Goal: Task Accomplishment & Management: Complete application form

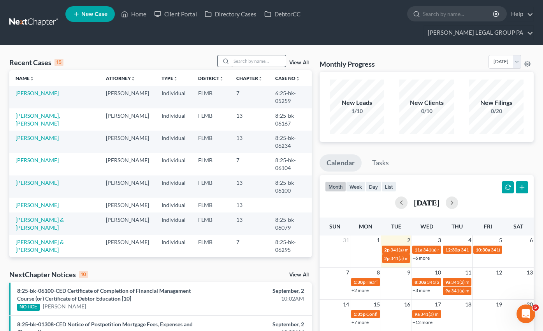
scroll to position [329, 0]
click at [263, 55] on input "search" at bounding box center [258, 60] width 55 height 11
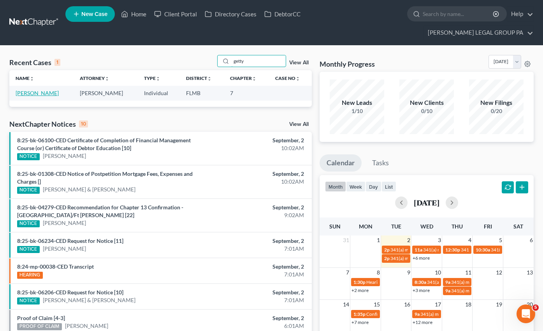
type input "getty"
click at [39, 90] on link "[PERSON_NAME]" at bounding box center [37, 93] width 43 height 7
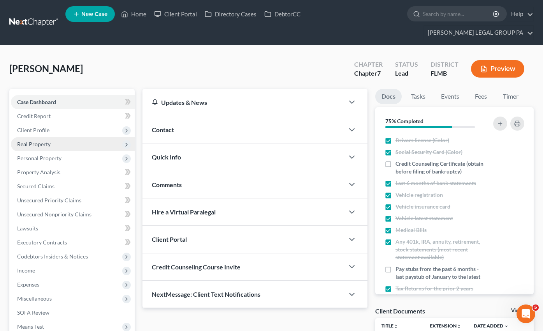
click at [43, 141] on span "Real Property" at bounding box center [33, 144] width 33 height 7
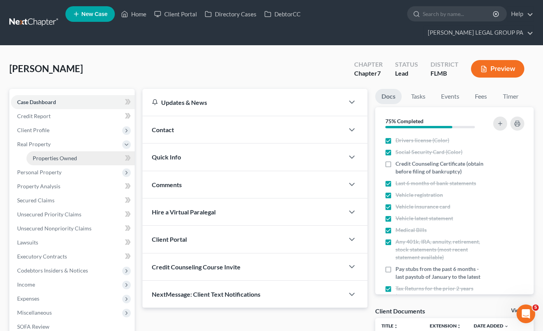
click at [44, 155] on span "Properties Owned" at bounding box center [55, 158] width 44 height 7
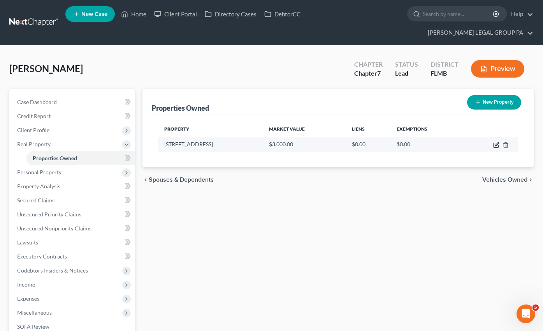
click at [496, 142] on icon "button" at bounding box center [496, 145] width 6 height 6
select select "39"
select select "0"
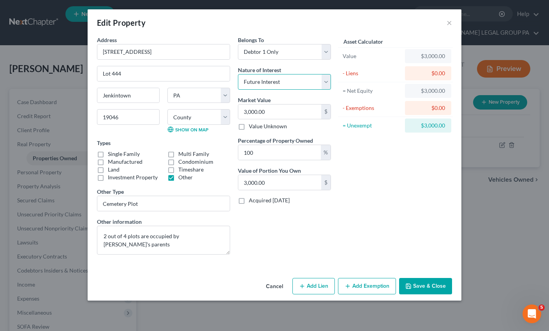
click at [255, 79] on select "Select Fee Simple Joint Tenant Life Estate Equitable Interest Future Interest T…" at bounding box center [284, 82] width 93 height 16
click at [238, 74] on select "Select Fee Simple Joint Tenant Life Estate Equitable Interest Future Interest T…" at bounding box center [284, 82] width 93 height 16
click at [265, 85] on select "Select Fee Simple Joint Tenant Life Estate Equitable Interest Future Interest T…" at bounding box center [284, 82] width 93 height 16
click at [244, 79] on select "Select Fee Simple Joint Tenant Life Estate Equitable Interest Future Interest T…" at bounding box center [284, 82] width 93 height 16
click at [238, 74] on select "Select Fee Simple Joint Tenant Life Estate Equitable Interest Future Interest T…" at bounding box center [284, 82] width 93 height 16
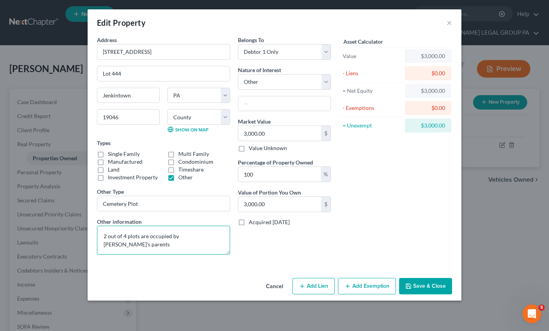
click at [116, 238] on textarea "2 out of 4 plots are occupied by [PERSON_NAME]'s parents" at bounding box center [163, 239] width 133 height 29
click at [256, 107] on input "text" at bounding box center [284, 103] width 92 height 15
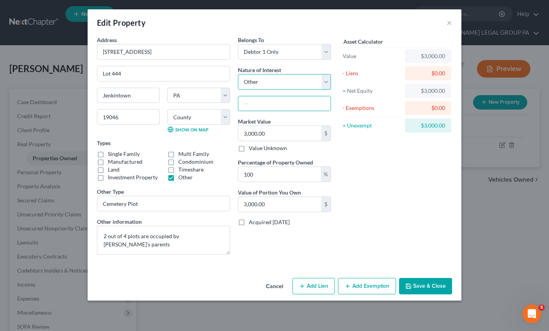
click at [281, 74] on select "Select Fee Simple Joint Tenant Life Estate Equitable Interest Future Interest T…" at bounding box center [284, 82] width 93 height 16
select select "0"
click at [238, 74] on select "Select Fee Simple Joint Tenant Life Estate Equitable Interest Future Interest T…" at bounding box center [284, 82] width 93 height 16
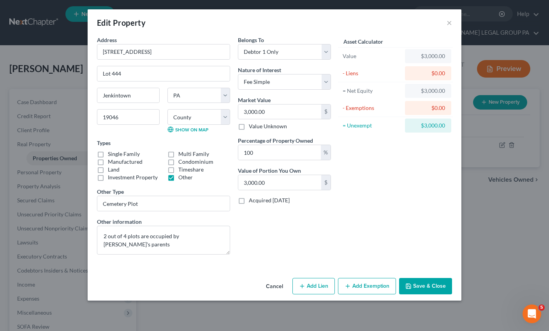
click at [249, 127] on label "Value Unknown" at bounding box center [268, 126] width 38 height 8
click at [252, 127] on input "Value Unknown" at bounding box center [254, 124] width 5 height 5
checkbox input "true"
type input "0.00"
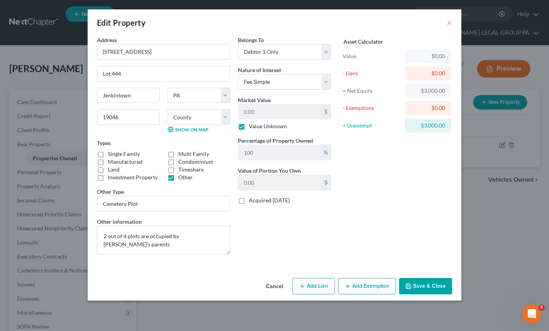
click at [430, 286] on button "Save & Close" at bounding box center [425, 286] width 53 height 16
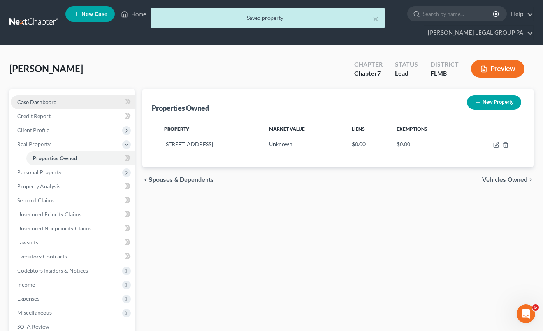
click at [51, 95] on link "Case Dashboard" at bounding box center [73, 102] width 124 height 14
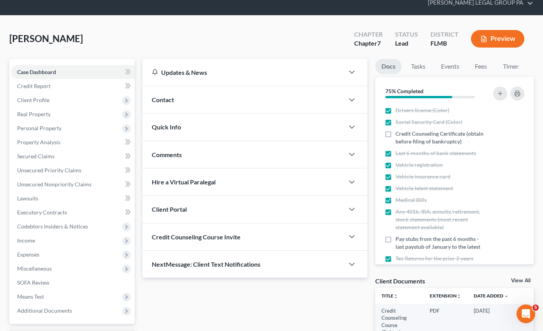
scroll to position [83, 0]
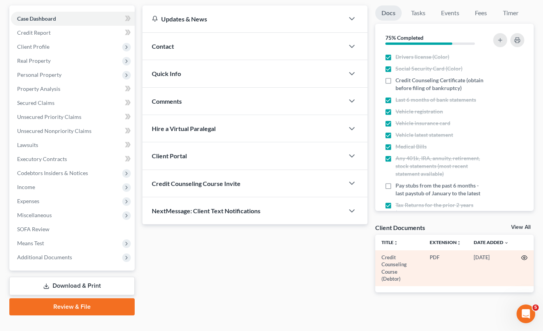
click at [525, 257] on circle "button" at bounding box center [525, 258] width 2 height 2
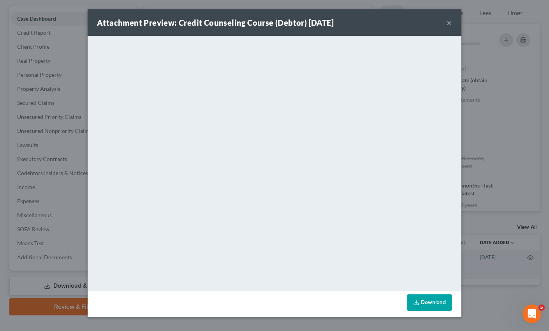
click at [449, 24] on button "×" at bounding box center [449, 22] width 5 height 9
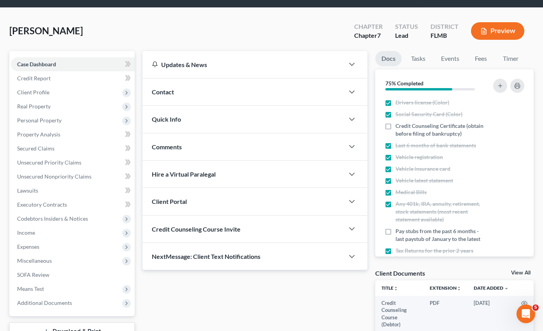
scroll to position [0, 0]
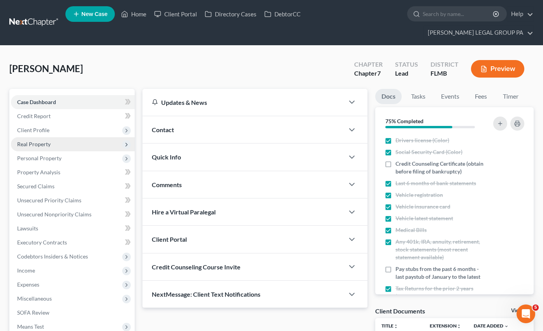
click at [34, 141] on span "Real Property" at bounding box center [33, 144] width 33 height 7
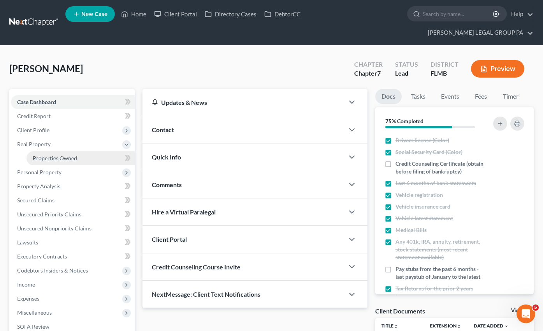
click at [58, 155] on span "Properties Owned" at bounding box center [55, 158] width 44 height 7
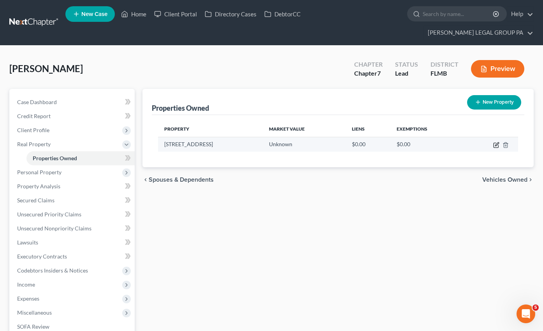
click at [495, 142] on icon "button" at bounding box center [496, 145] width 6 height 6
select select "39"
select select "0"
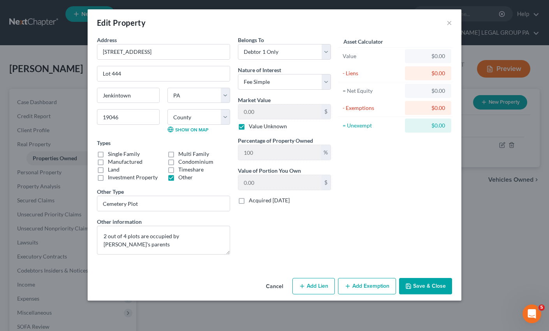
click at [425, 283] on button "Save & Close" at bounding box center [425, 286] width 53 height 16
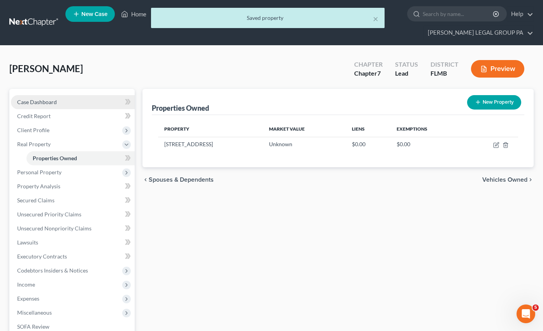
click at [40, 95] on link "Case Dashboard" at bounding box center [73, 102] width 124 height 14
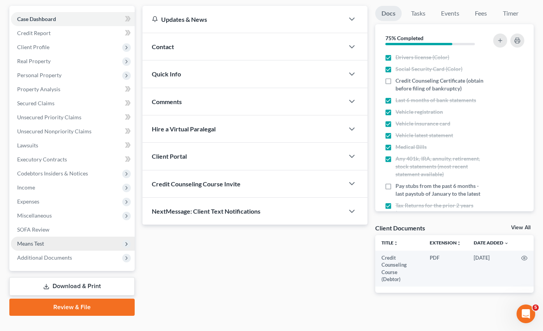
scroll to position [83, 0]
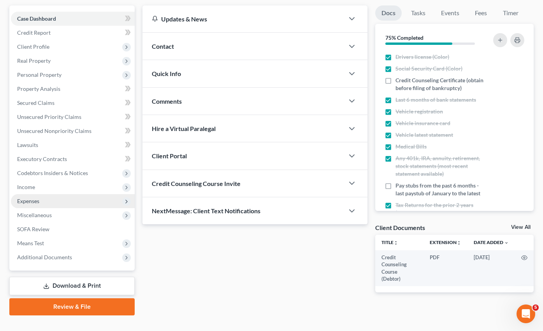
click at [31, 194] on span "Expenses" at bounding box center [73, 201] width 124 height 14
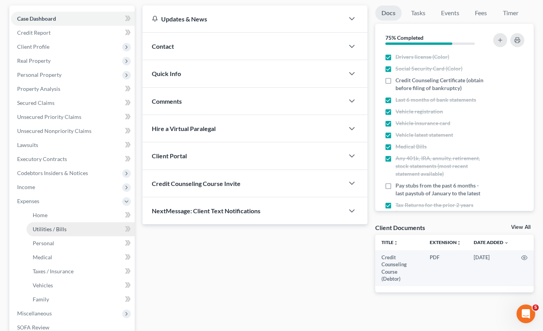
click at [58, 225] on span "Utilities / Bills" at bounding box center [50, 228] width 34 height 7
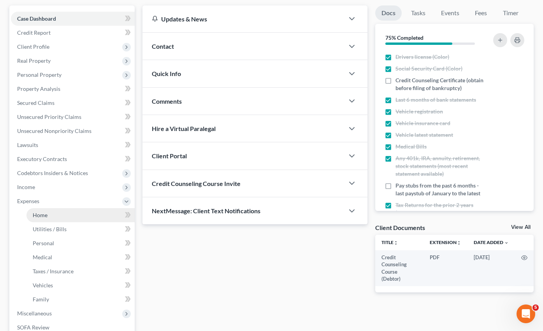
click at [52, 208] on link "Home" at bounding box center [80, 215] width 108 height 14
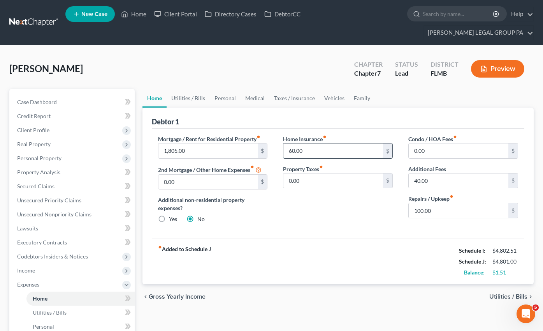
click at [315, 143] on input "60.00" at bounding box center [333, 150] width 100 height 15
click at [340, 90] on link "Vehicles" at bounding box center [335, 98] width 30 height 19
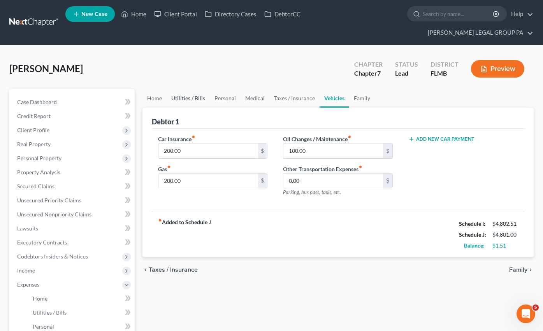
click at [200, 89] on link "Utilities / Bills" at bounding box center [188, 98] width 43 height 19
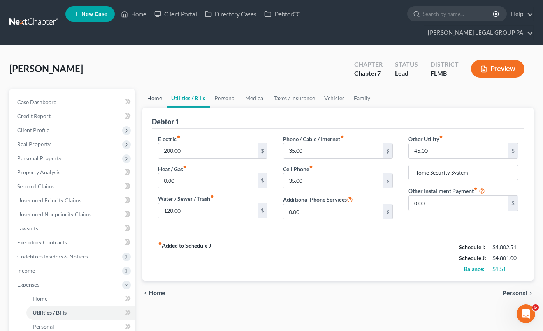
drag, startPoint x: 151, startPoint y: 89, endPoint x: 174, endPoint y: 94, distance: 23.2
click at [151, 89] on link "Home" at bounding box center [154, 98] width 24 height 19
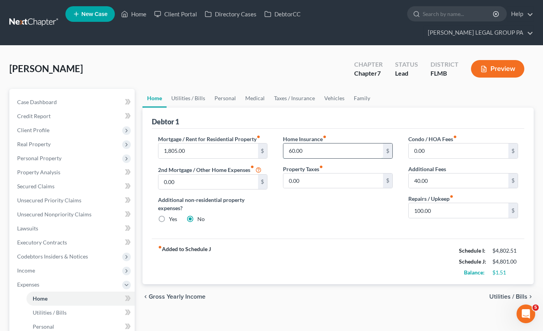
click at [312, 143] on input "60.00" at bounding box center [333, 150] width 100 height 15
type input "42.00"
click at [48, 95] on link "Case Dashboard" at bounding box center [73, 102] width 124 height 14
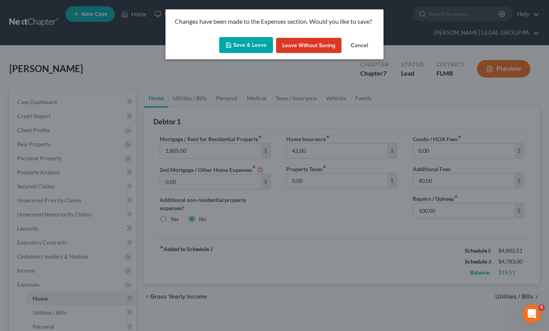
click at [316, 44] on button "Leave without Saving" at bounding box center [308, 46] width 65 height 16
